Goal: Transaction & Acquisition: Purchase product/service

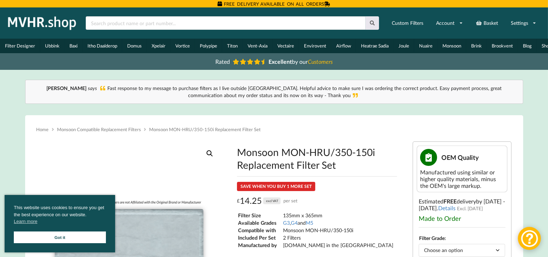
scroll to position [118, 0]
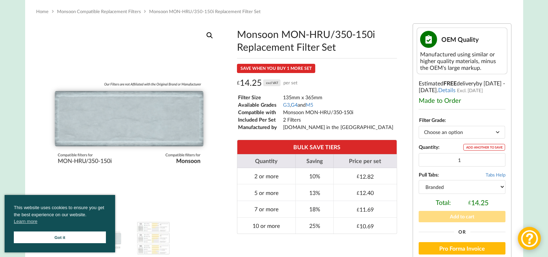
click at [295, 106] on link "G4" at bounding box center [294, 105] width 7 height 6
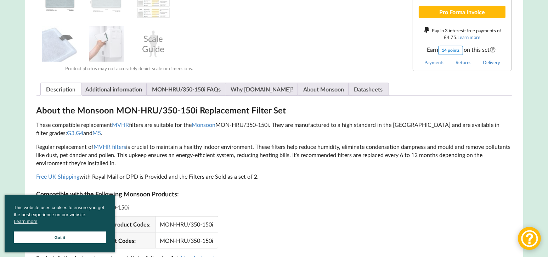
scroll to position [472, 0]
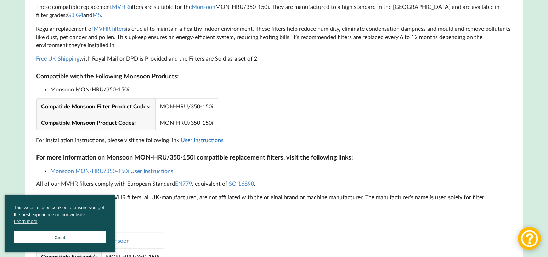
click at [198, 142] on link "User Instructions" at bounding box center [202, 139] width 43 height 7
click at [204, 141] on link "User Instructions" at bounding box center [202, 139] width 43 height 7
click at [124, 170] on link "Monsoon MON-HRU/350-150i User Instructions" at bounding box center [112, 170] width 123 height 7
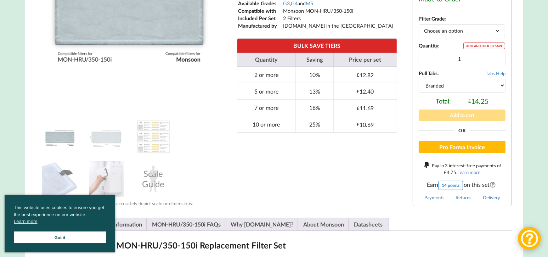
scroll to position [101, 0]
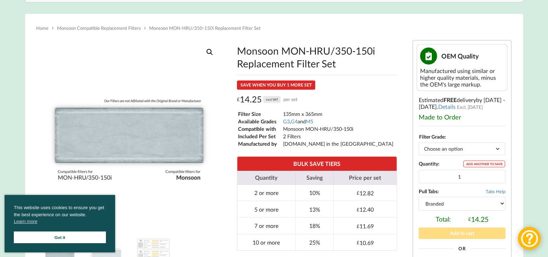
click at [499, 150] on select "Choose an option G3 G4 M5" at bounding box center [462, 148] width 86 height 12
click at [419, 144] on select "Choose an option G3 G4 M5" at bounding box center [462, 148] width 86 height 12
select select "G3"
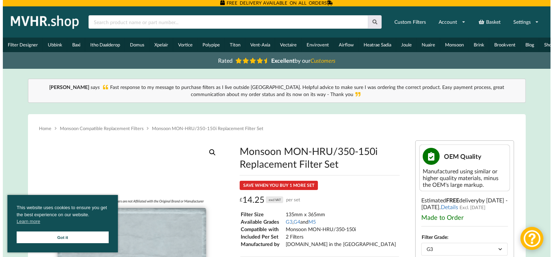
scroll to position [0, 0]
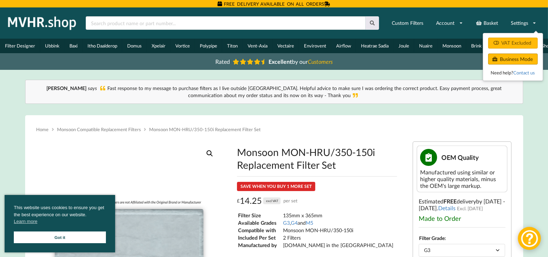
click at [521, 59] on button "Business Mode" at bounding box center [513, 58] width 50 height 11
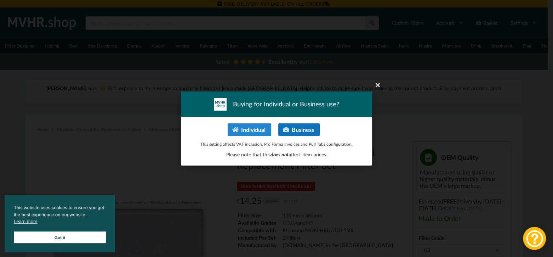
click at [301, 130] on button "Business" at bounding box center [298, 129] width 41 height 13
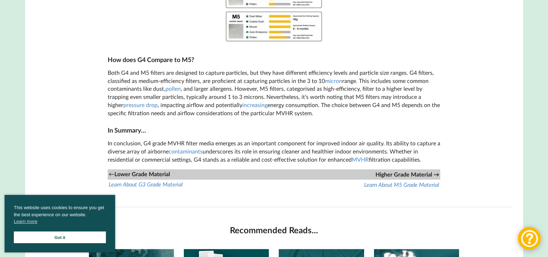
scroll to position [708, 0]
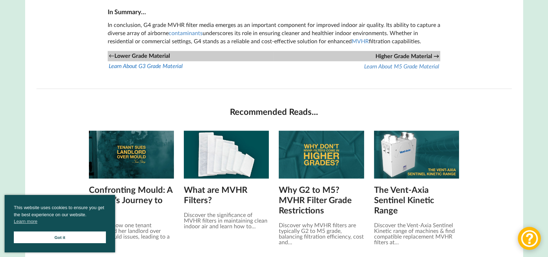
click at [168, 67] on icon "Learn About G3 Grade Material" at bounding box center [146, 65] width 74 height 7
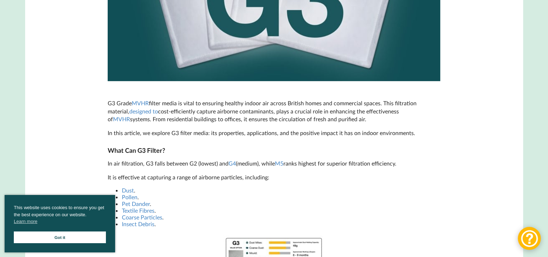
scroll to position [354, 0]
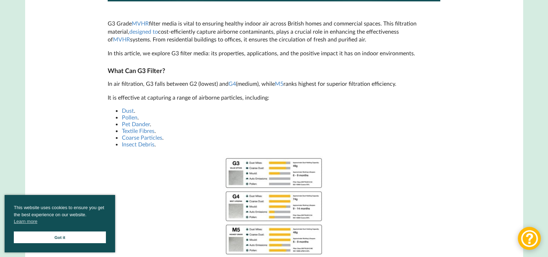
click at [272, 175] on img at bounding box center [274, 206] width 106 height 106
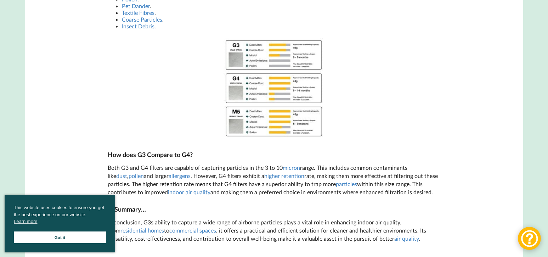
scroll to position [590, 0]
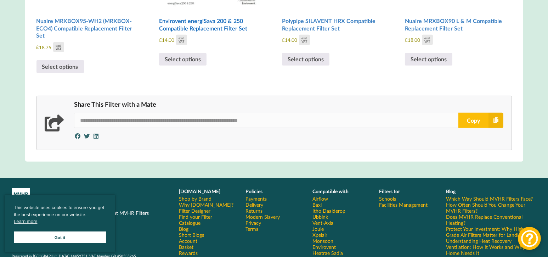
scroll to position [966, 0]
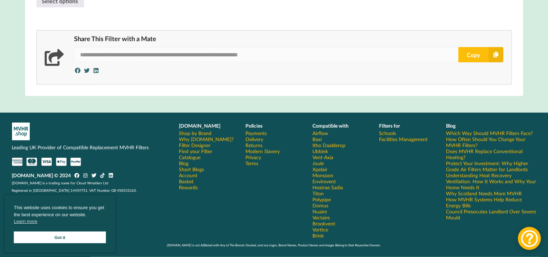
click at [261, 134] on link "Payments" at bounding box center [255, 133] width 21 height 6
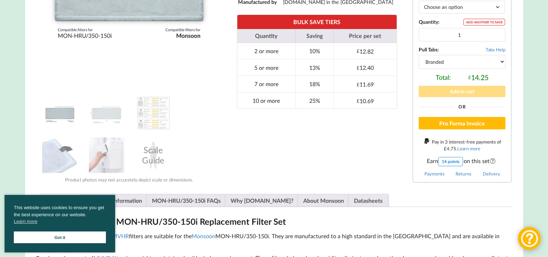
scroll to position [118, 0]
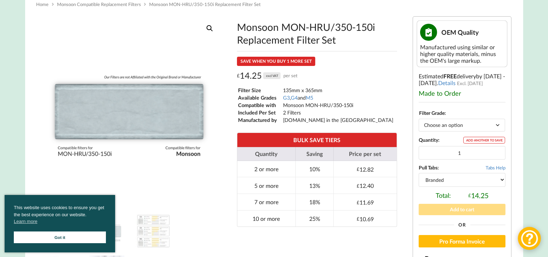
click at [498, 126] on select "Choose an option G3 G4 M5" at bounding box center [462, 125] width 86 height 12
click at [419, 120] on select "Choose an option G3 G4 M5" at bounding box center [462, 125] width 86 height 12
select select "G3"
click at [496, 153] on input "2" at bounding box center [462, 152] width 87 height 13
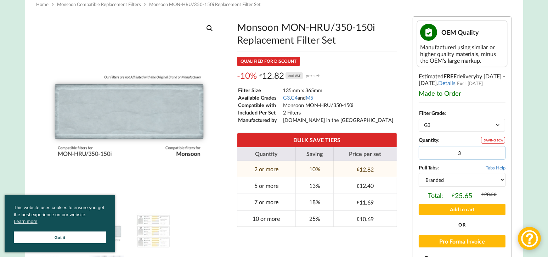
click at [496, 153] on input "3" at bounding box center [462, 152] width 87 height 13
click at [496, 153] on input "4" at bounding box center [462, 152] width 87 height 13
type input "5"
click at [496, 153] on input "5" at bounding box center [462, 152] width 87 height 13
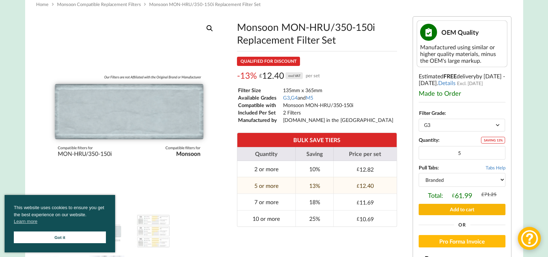
click at [476, 210] on button "Add to cart" at bounding box center [462, 209] width 87 height 11
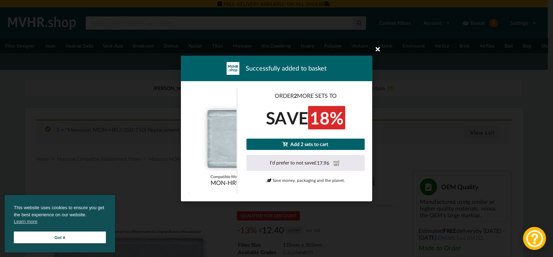
click at [378, 49] on icon at bounding box center [377, 48] width 11 height 11
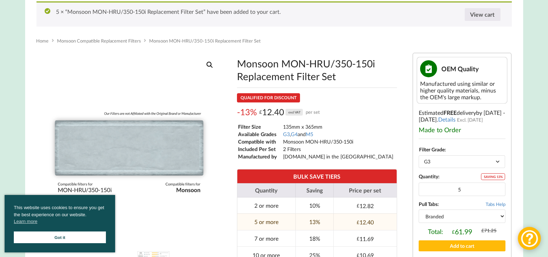
scroll to position [236, 0]
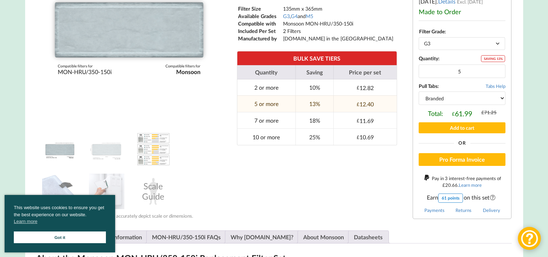
click at [145, 158] on img at bounding box center [153, 148] width 35 height 35
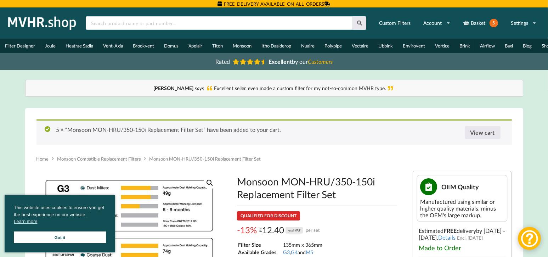
scroll to position [118, 0]
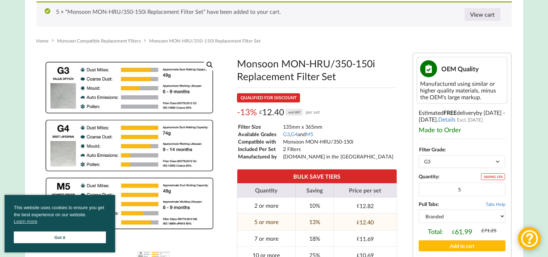
click at [499, 160] on select "Choose an option G3 G4 M5" at bounding box center [462, 161] width 86 height 12
click at [419, 157] on select "Choose an option G3 G4 M5" at bounding box center [462, 161] width 86 height 12
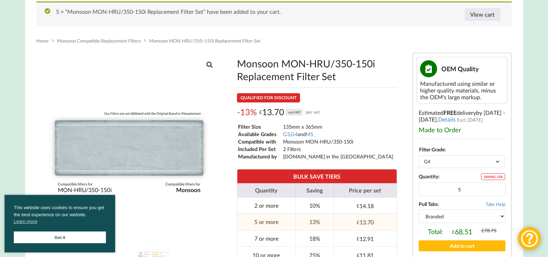
click at [498, 162] on select "Choose an option G3 G4 M5" at bounding box center [462, 161] width 86 height 12
select select "G3"
click at [419, 157] on select "Choose an option G3 G4 M5" at bounding box center [462, 161] width 86 height 12
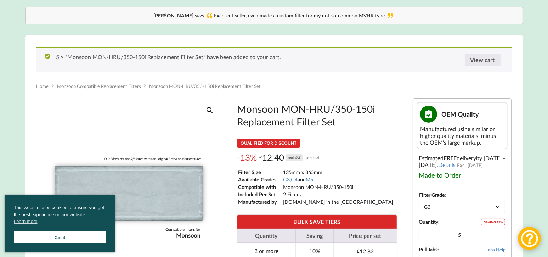
scroll to position [58, 0]
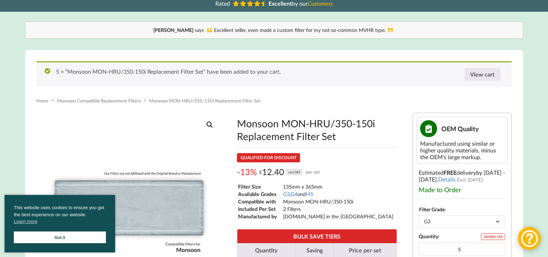
click at [295, 197] on link "G4" at bounding box center [294, 194] width 7 height 6
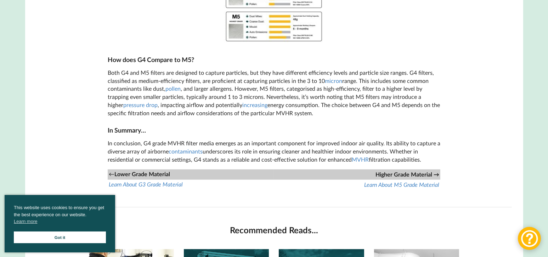
scroll to position [930, 0]
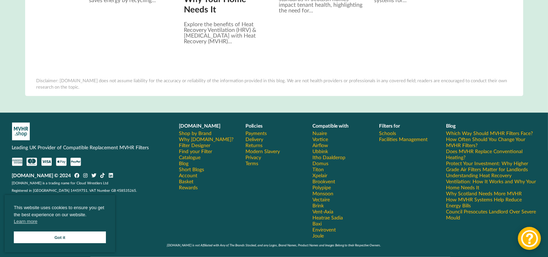
click at [466, 141] on link "How Often Should You Change Your MVHR Filters?" at bounding box center [491, 142] width 90 height 12
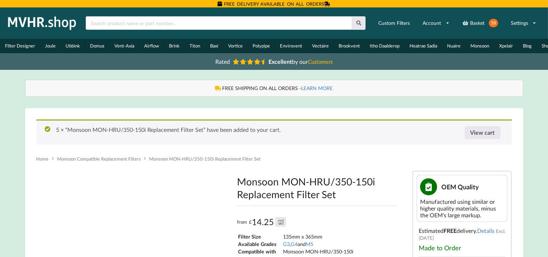
type input "**********"
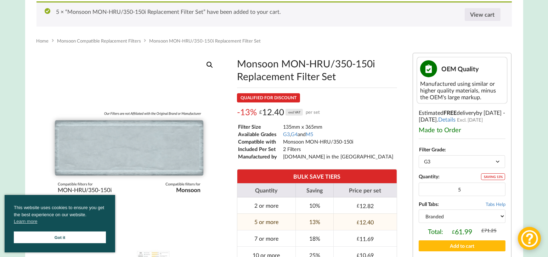
scroll to position [236, 0]
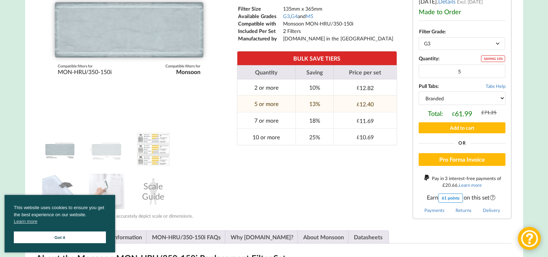
click at [155, 142] on img at bounding box center [153, 148] width 35 height 35
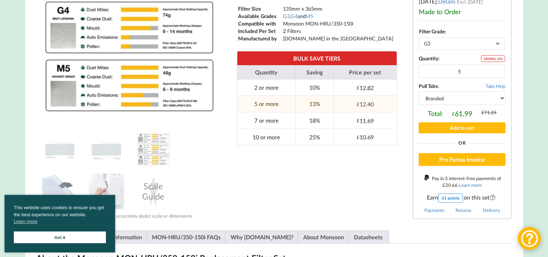
click at [149, 140] on img at bounding box center [153, 148] width 35 height 35
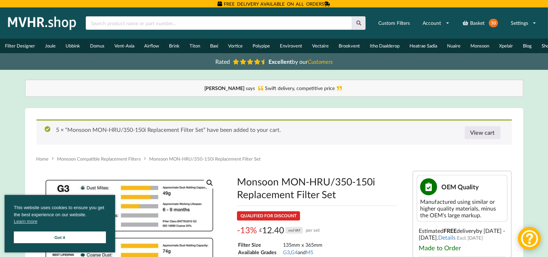
scroll to position [118, 0]
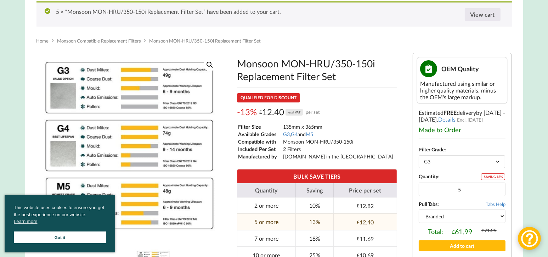
click at [498, 163] on select "Choose an option G3 G4 M5" at bounding box center [462, 161] width 86 height 12
click at [419, 157] on select "Choose an option G3 G4 M5" at bounding box center [462, 161] width 86 height 12
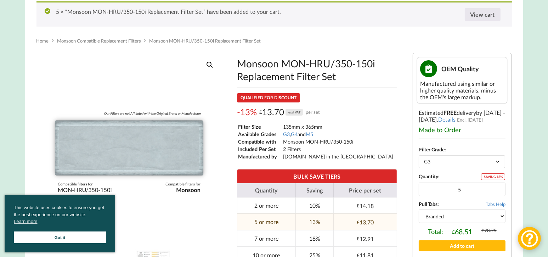
select select "G4"
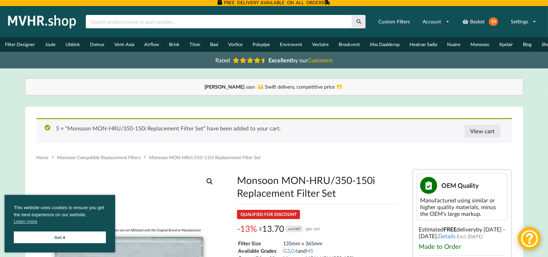
scroll to position [0, 0]
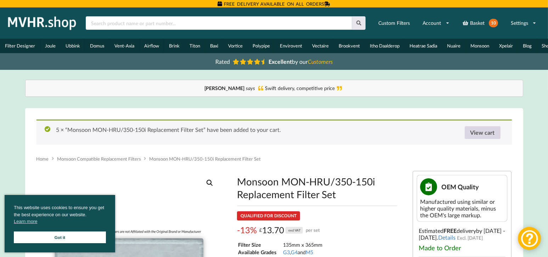
click at [490, 134] on link "View cart" at bounding box center [483, 132] width 36 height 13
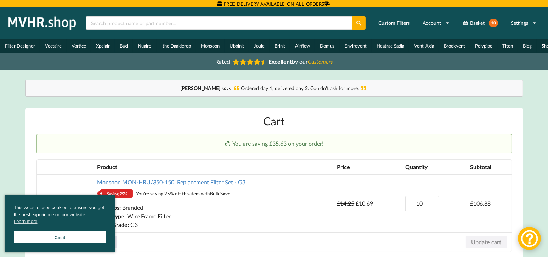
click at [81, 238] on link "Got it" at bounding box center [60, 237] width 92 height 12
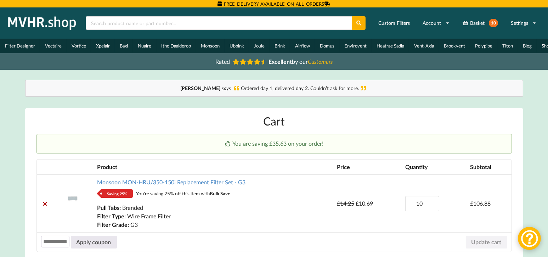
scroll to position [118, 0]
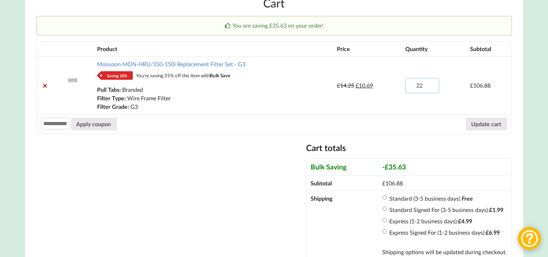
click at [431, 87] on input "22" at bounding box center [422, 85] width 34 height 15
type input "0"
click at [431, 89] on input "0" at bounding box center [422, 85] width 34 height 15
click at [479, 126] on button "Update cart" at bounding box center [486, 124] width 41 height 13
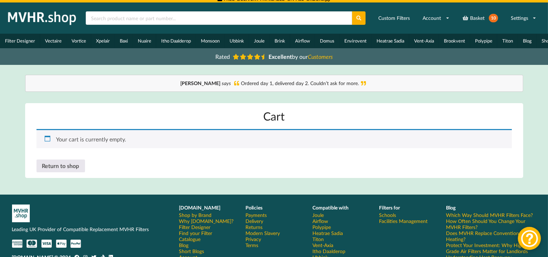
scroll to position [0, 0]
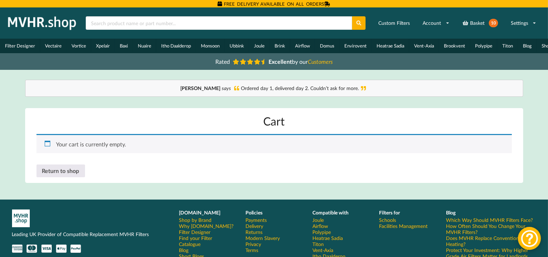
drag, startPoint x: 339, startPoint y: 134, endPoint x: 342, endPoint y: 139, distance: 5.6
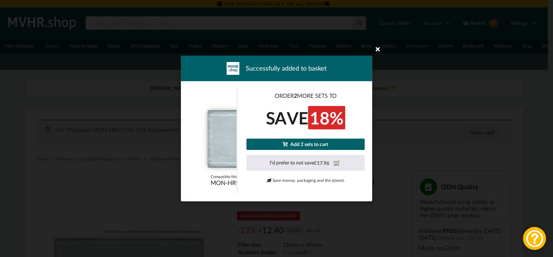
click at [379, 50] on icon at bounding box center [377, 48] width 11 height 11
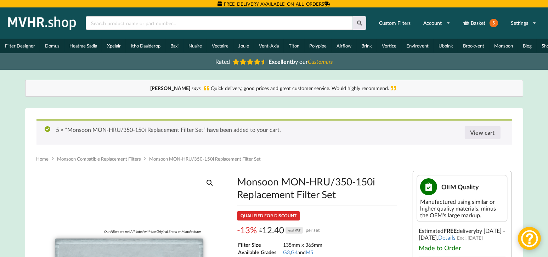
scroll to position [118, 0]
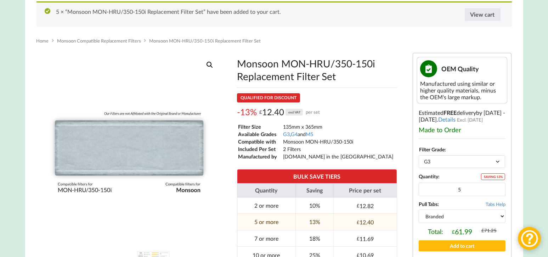
click at [497, 161] on select "Choose an option G3 G4 M5" at bounding box center [462, 161] width 86 height 12
click at [419, 157] on select "Choose an option G3 G4 M5" at bounding box center [462, 161] width 86 height 12
select select "G4"
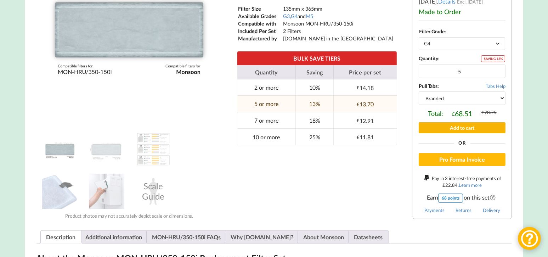
click at [461, 127] on button "Add to cart" at bounding box center [462, 127] width 87 height 11
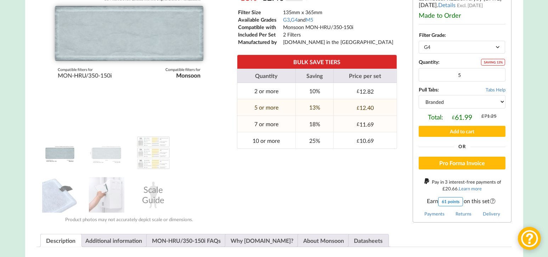
scroll to position [236, 0]
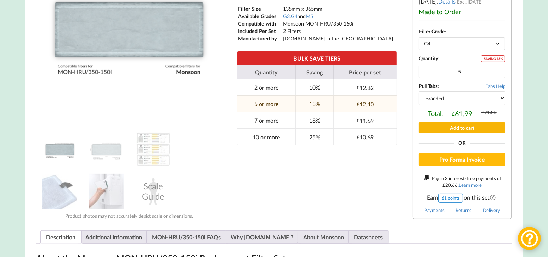
click at [474, 130] on button "Add to cart" at bounding box center [462, 127] width 87 height 11
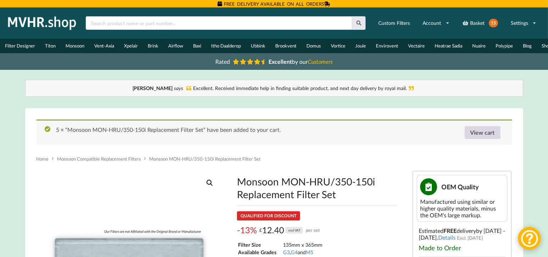
click at [487, 136] on link "View cart" at bounding box center [483, 132] width 36 height 13
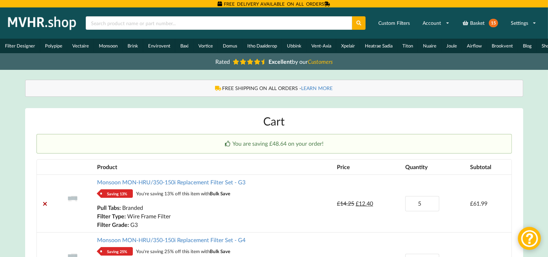
scroll to position [118, 0]
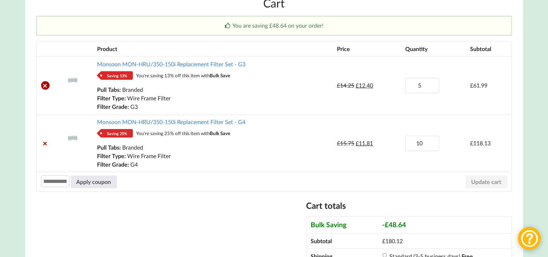
click at [43, 89] on link "×" at bounding box center [45, 85] width 8 height 8
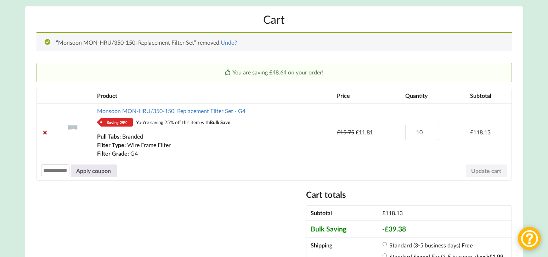
scroll to position [101, 0]
click at [431, 136] on input "9" at bounding box center [422, 132] width 34 height 15
click at [431, 136] on input "8" at bounding box center [422, 132] width 34 height 15
click at [431, 136] on input "7" at bounding box center [422, 132] width 34 height 15
click at [431, 136] on input "6" at bounding box center [422, 132] width 34 height 15
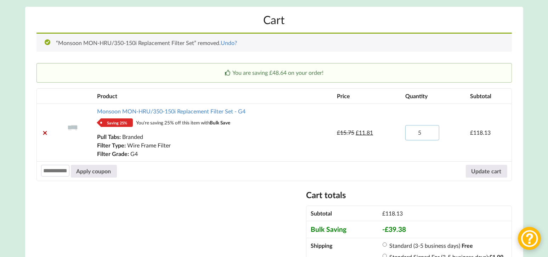
type input "5"
click at [431, 136] on input "5" at bounding box center [422, 132] width 34 height 15
click at [492, 173] on button "Update cart" at bounding box center [486, 171] width 41 height 13
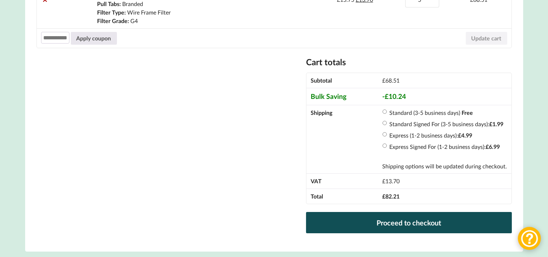
scroll to position [219, 0]
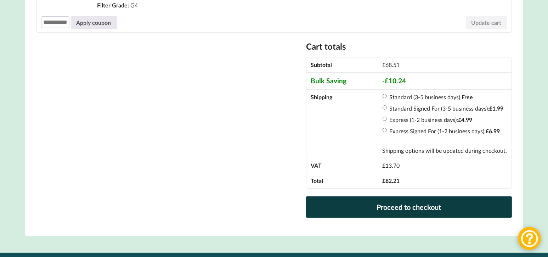
click at [417, 211] on link "Proceed to checkout" at bounding box center [408, 206] width 205 height 21
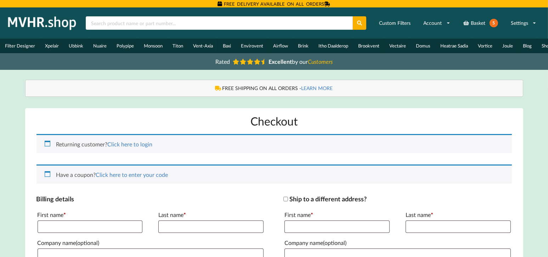
scroll to position [118, 0]
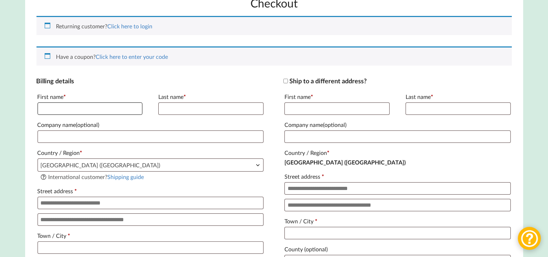
click at [43, 111] on input "First name *" at bounding box center [90, 108] width 105 height 12
type input "*****"
type input "**********"
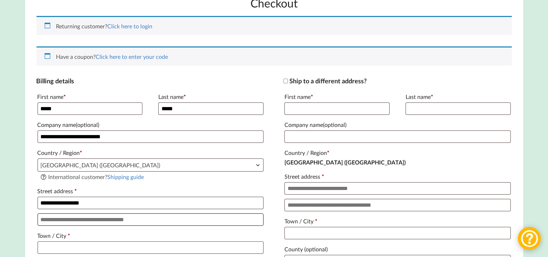
type input "**********"
type input "********"
type input "*******"
type input "**********"
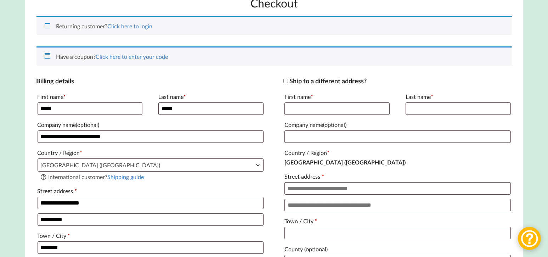
type input "propertyelectrical@sky.com"
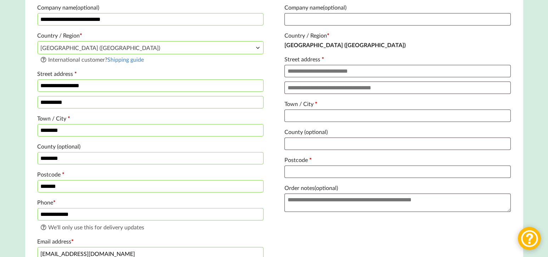
scroll to position [236, 0]
click at [87, 218] on input "**********" at bounding box center [151, 213] width 226 height 12
type input "**********"
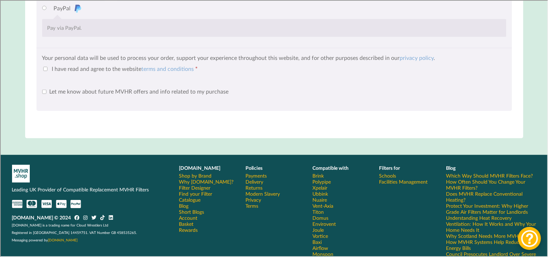
scroll to position [695, 0]
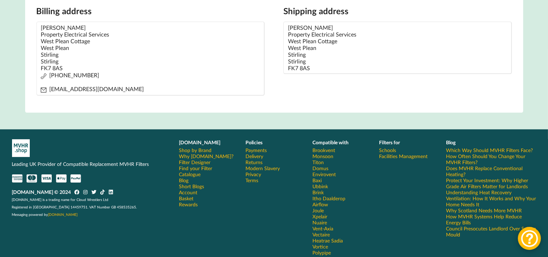
scroll to position [418, 0]
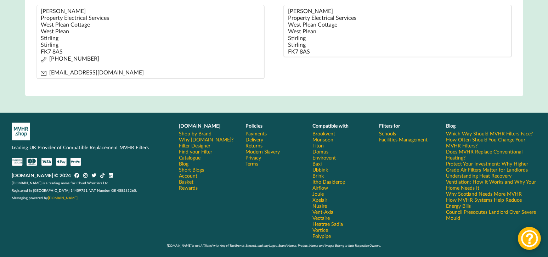
click at [192, 189] on link "Rewards" at bounding box center [188, 187] width 19 height 6
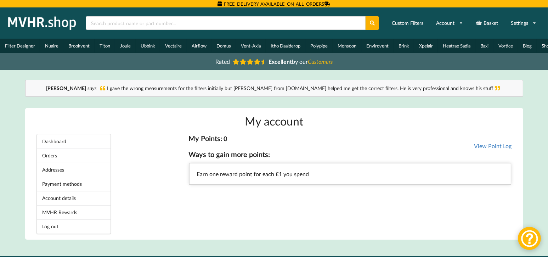
scroll to position [118, 0]
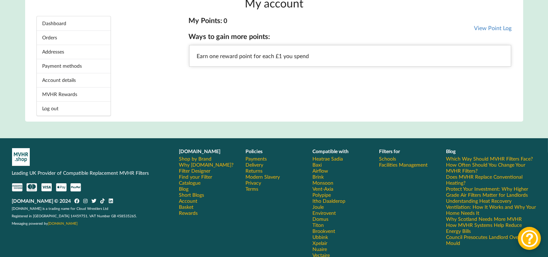
click at [214, 56] on fieldset "Earn one reward point for each £1 you spend" at bounding box center [350, 56] width 322 height 22
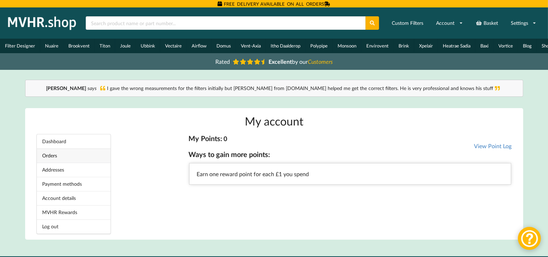
click at [55, 161] on link "Orders" at bounding box center [74, 155] width 74 height 14
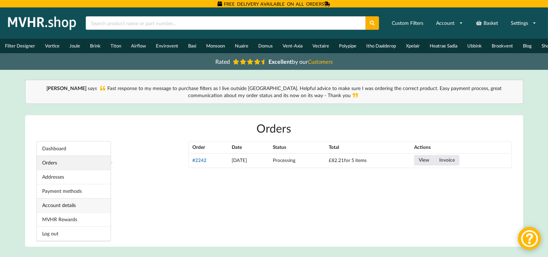
click at [81, 210] on link "Account details" at bounding box center [74, 205] width 74 height 14
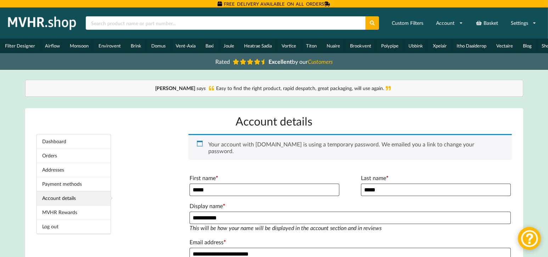
scroll to position [118, 0]
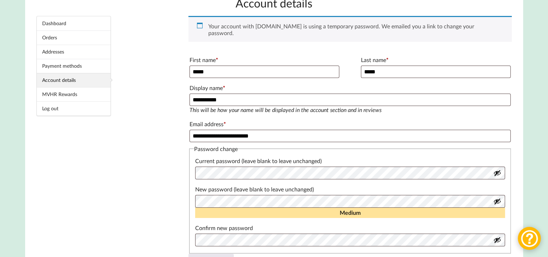
click at [499, 199] on button "Show password" at bounding box center [497, 201] width 8 height 8
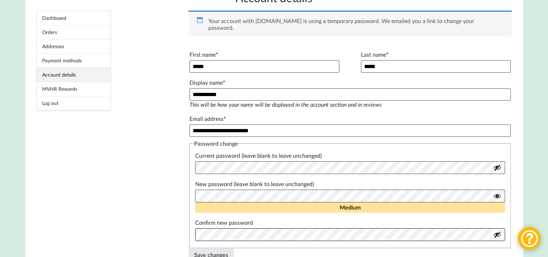
scroll to position [236, 0]
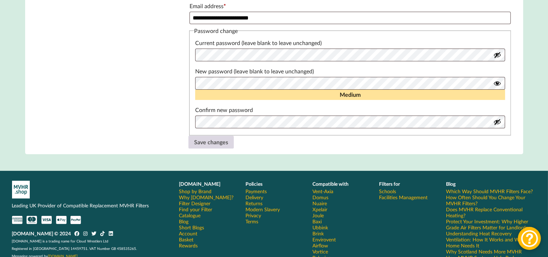
click at [212, 137] on button "Save changes" at bounding box center [210, 142] width 45 height 13
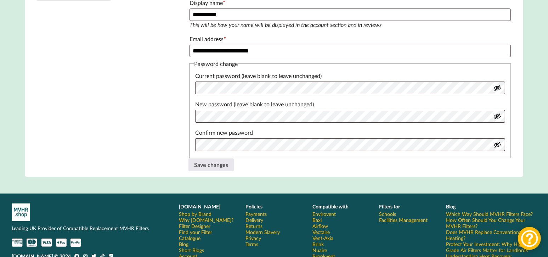
scroll to position [236, 0]
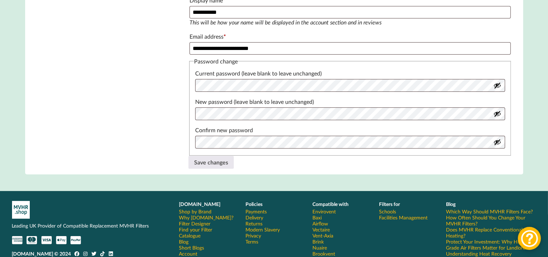
click at [497, 83] on button "Show password" at bounding box center [497, 85] width 8 height 8
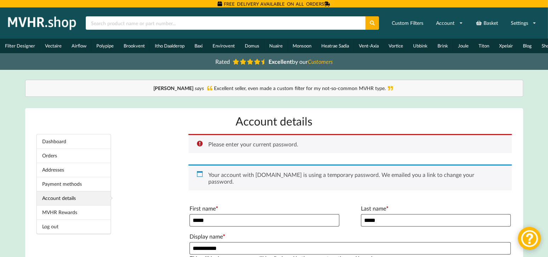
scroll to position [118, 0]
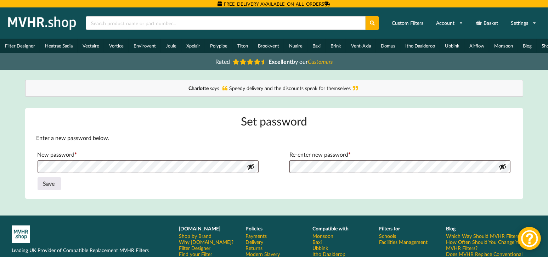
click at [62, 157] on label "New password * Required" at bounding box center [148, 154] width 221 height 11
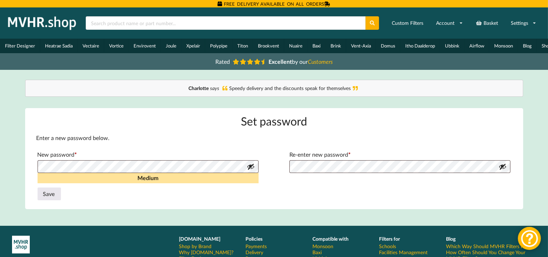
click at [252, 170] on button "Show password" at bounding box center [251, 167] width 8 height 8
click at [42, 197] on button "Save" at bounding box center [49, 193] width 23 height 13
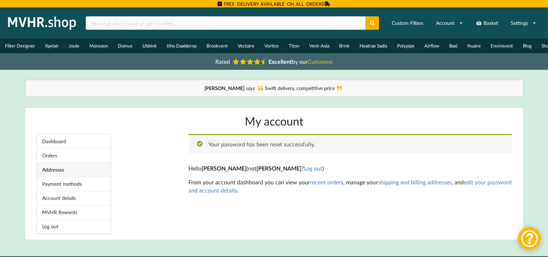
click at [64, 176] on link "Addresses" at bounding box center [74, 170] width 74 height 14
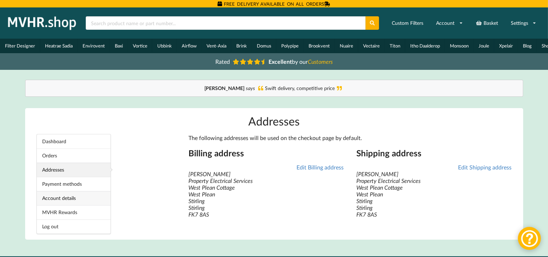
click at [64, 200] on link "Account details" at bounding box center [74, 198] width 74 height 14
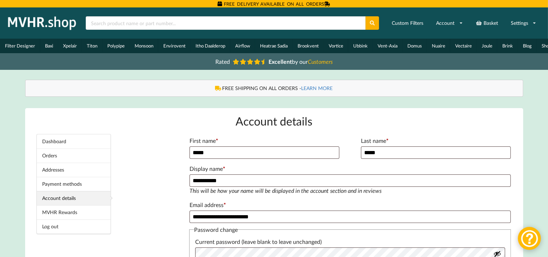
scroll to position [118, 0]
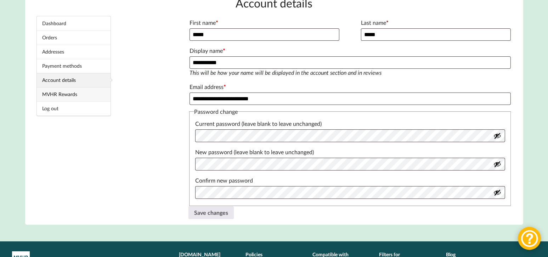
click at [75, 97] on link "MVHR Rewards" at bounding box center [74, 94] width 74 height 14
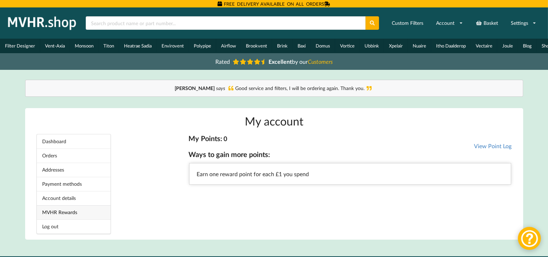
scroll to position [118, 0]
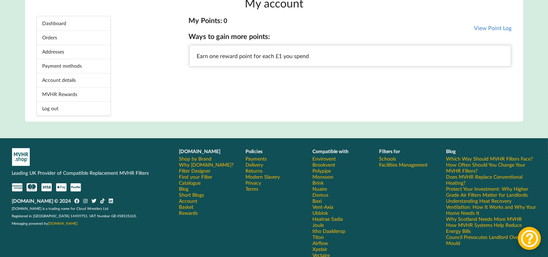
click at [194, 216] on link "Rewards" at bounding box center [188, 213] width 19 height 6
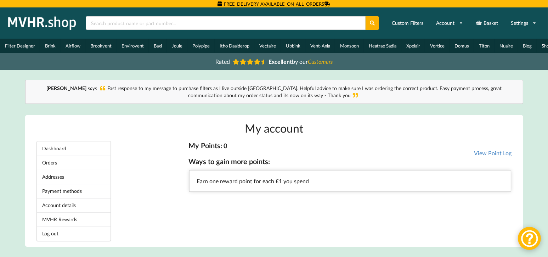
click at [250, 175] on fieldset "Earn one reward point for each £1 you spend" at bounding box center [350, 181] width 322 height 22
click at [63, 152] on link "Dashboard" at bounding box center [74, 148] width 74 height 14
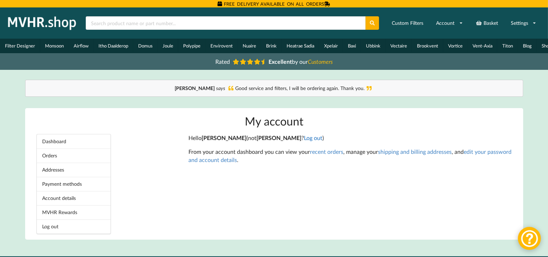
click at [304, 141] on link "Log out" at bounding box center [313, 137] width 18 height 7
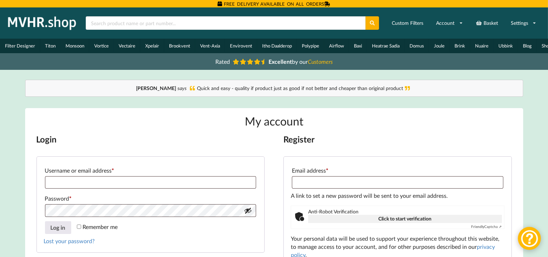
scroll to position [118, 0]
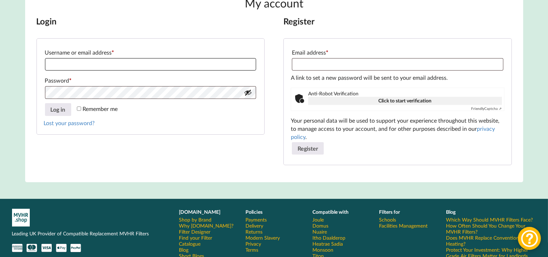
click at [52, 68] on input "Username or email address * Required" at bounding box center [150, 64] width 211 height 12
click at [248, 96] on button "Show password" at bounding box center [248, 93] width 8 height 8
